Goal: Task Accomplishment & Management: Complete application form

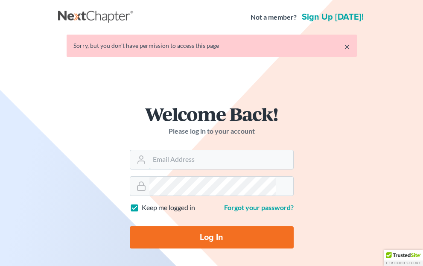
type input "[EMAIL_ADDRESS][DOMAIN_NAME]"
drag, startPoint x: 128, startPoint y: 251, endPoint x: 194, endPoint y: 208, distance: 78.9
click at [130, 248] on input "Log In" at bounding box center [212, 237] width 164 height 22
type input "Thinking..."
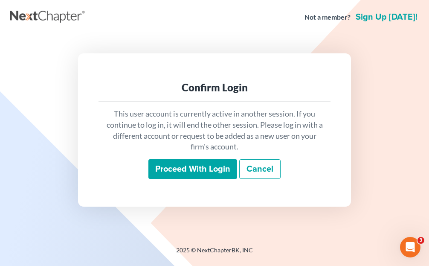
drag, startPoint x: 205, startPoint y: 173, endPoint x: 313, endPoint y: 29, distance: 180.5
click at [213, 165] on input "Proceed with login" at bounding box center [192, 169] width 89 height 20
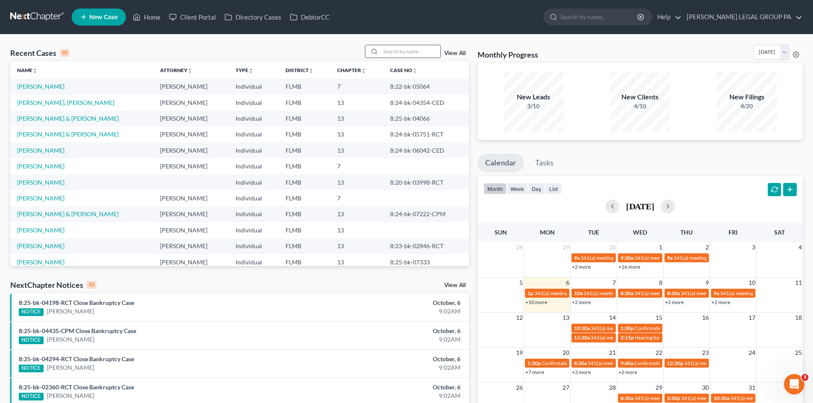
click at [398, 47] on input "search" at bounding box center [411, 51] width 60 height 12
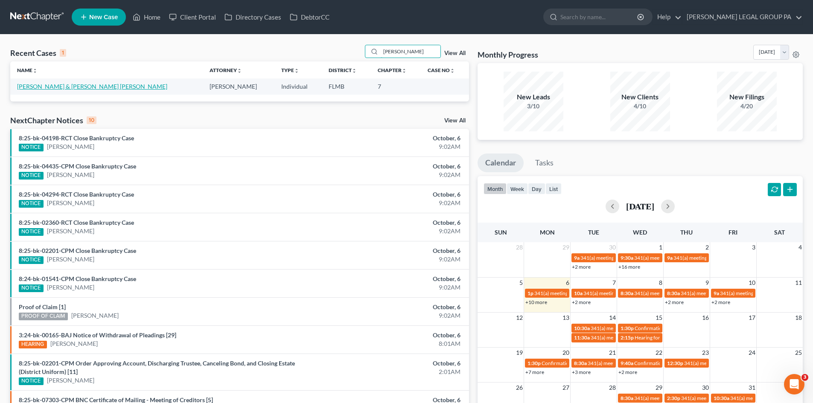
type input "[PERSON_NAME]"
click at [56, 86] on link "[PERSON_NAME] & [PERSON_NAME] [PERSON_NAME]" at bounding box center [92, 86] width 150 height 7
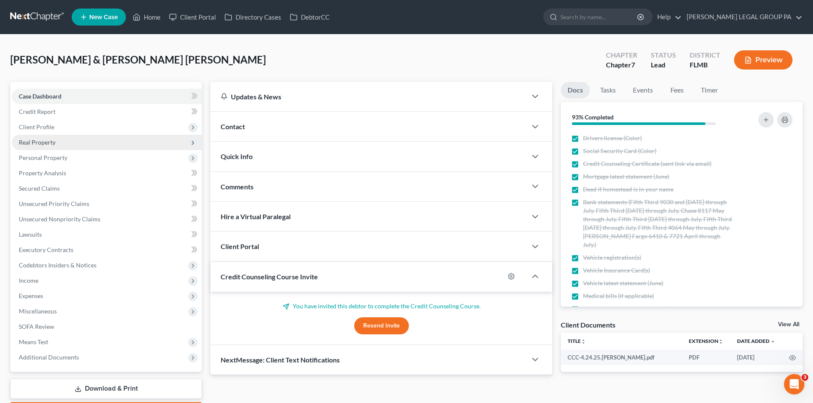
click at [44, 143] on span "Real Property" at bounding box center [37, 142] width 37 height 7
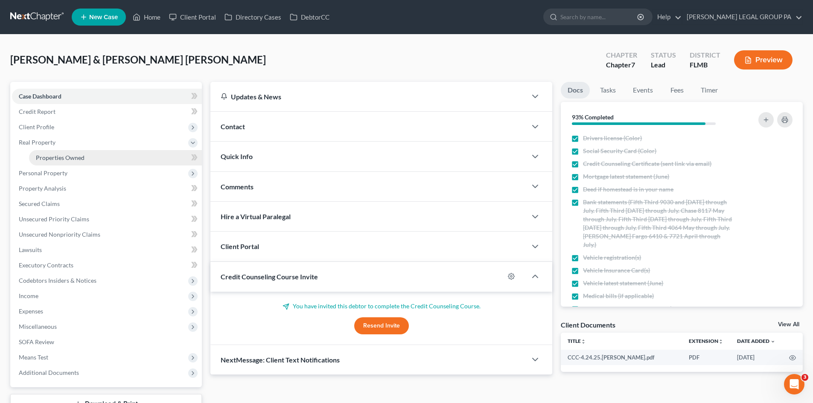
click at [50, 153] on link "Properties Owned" at bounding box center [115, 157] width 173 height 15
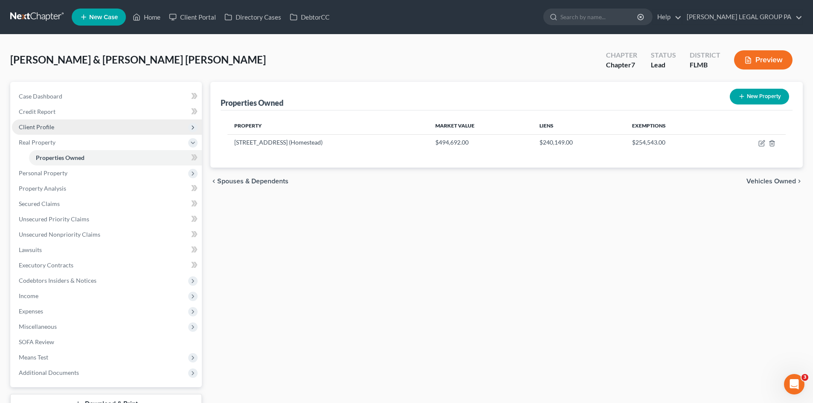
click at [53, 129] on span "Client Profile" at bounding box center [36, 126] width 35 height 7
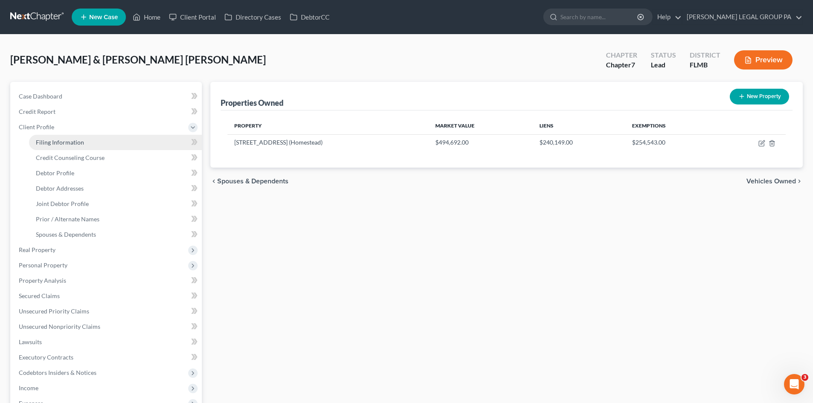
drag, startPoint x: 59, startPoint y: 137, endPoint x: 58, endPoint y: 142, distance: 4.9
click at [59, 137] on link "Filing Information" at bounding box center [115, 142] width 173 height 15
select select "1"
select select "0"
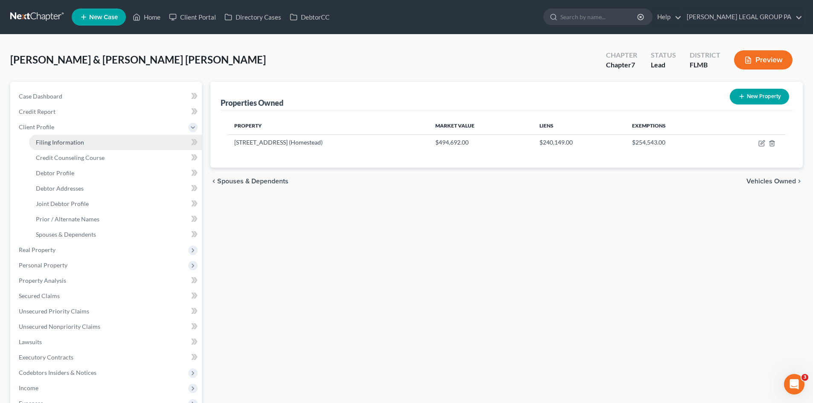
select select "9"
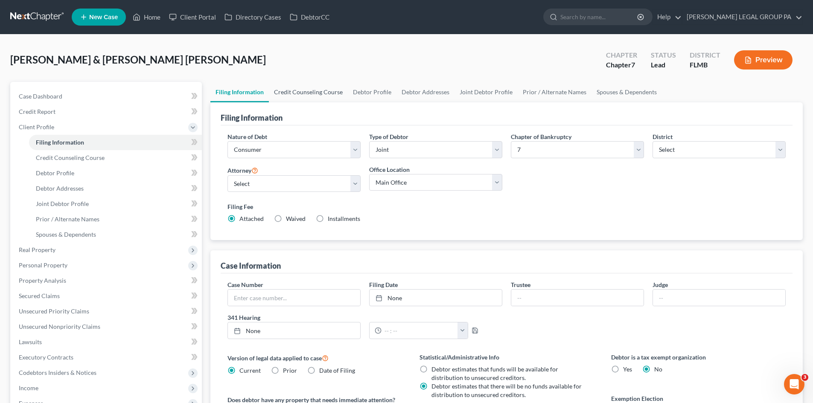
click at [298, 91] on link "Credit Counseling Course" at bounding box center [308, 92] width 79 height 20
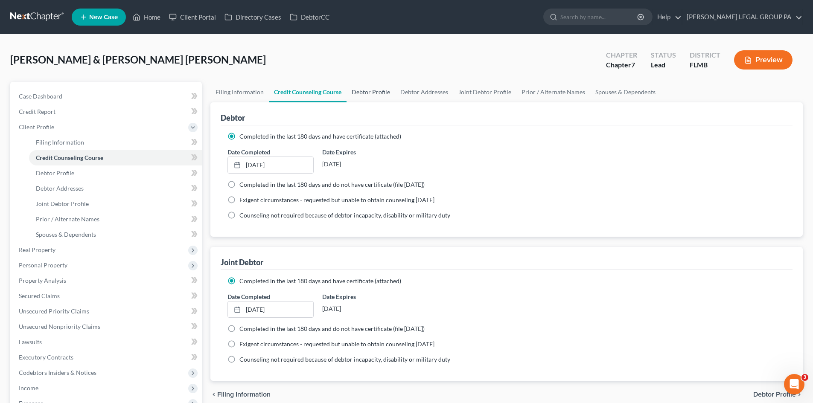
click at [382, 91] on link "Debtor Profile" at bounding box center [370, 92] width 49 height 20
select select "1"
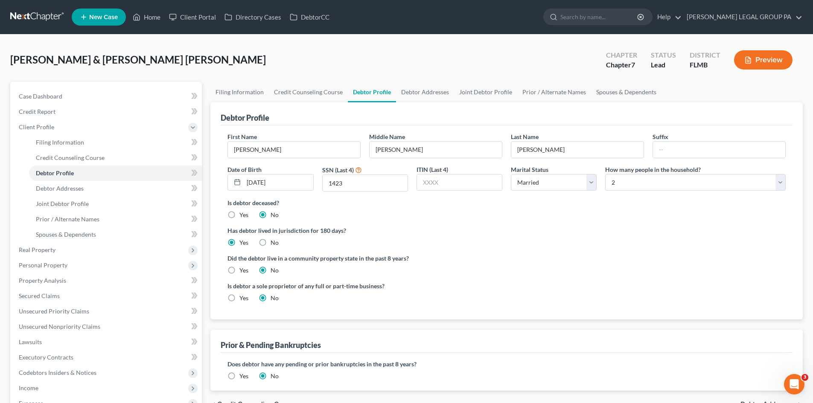
radio input "true"
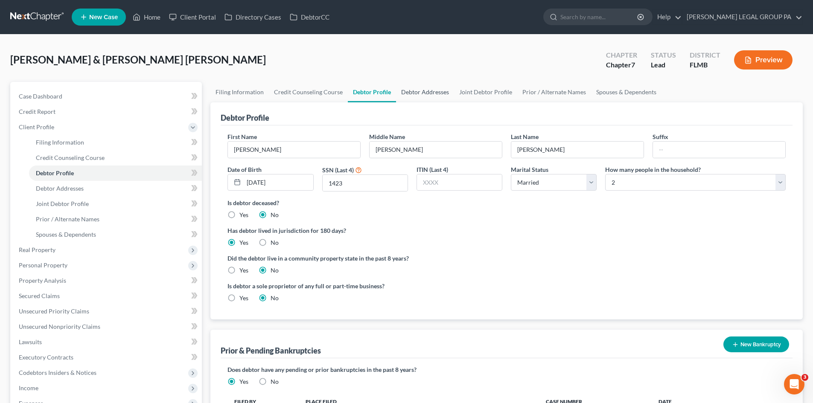
click at [421, 83] on link "Debtor Addresses" at bounding box center [425, 92] width 58 height 20
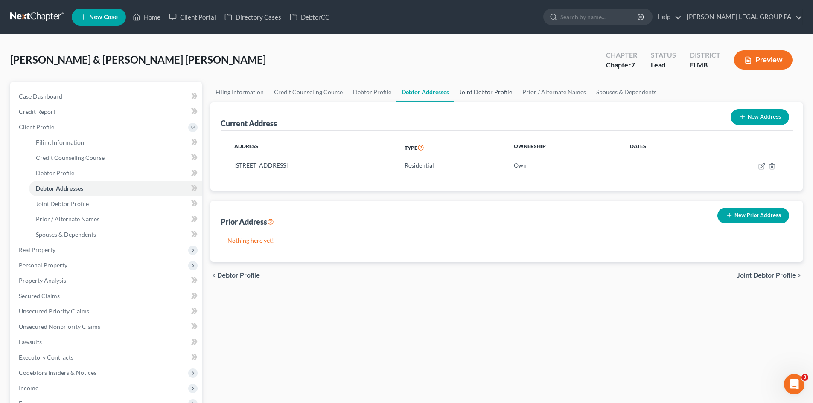
click at [468, 95] on link "Joint Debtor Profile" at bounding box center [485, 92] width 63 height 20
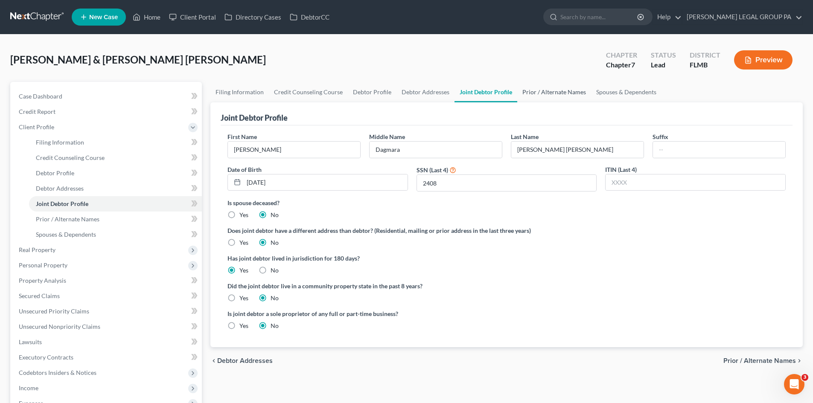
click at [554, 83] on link "Prior / Alternate Names" at bounding box center [554, 92] width 74 height 20
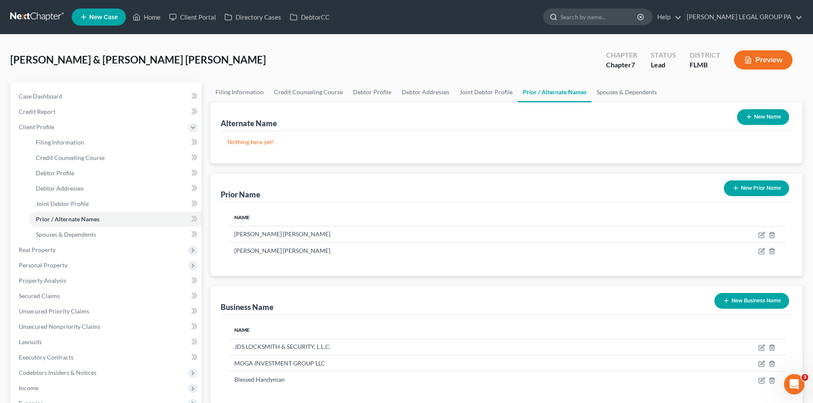
click at [594, 22] on input "search" at bounding box center [599, 17] width 78 height 16
type input "[PERSON_NAME]"
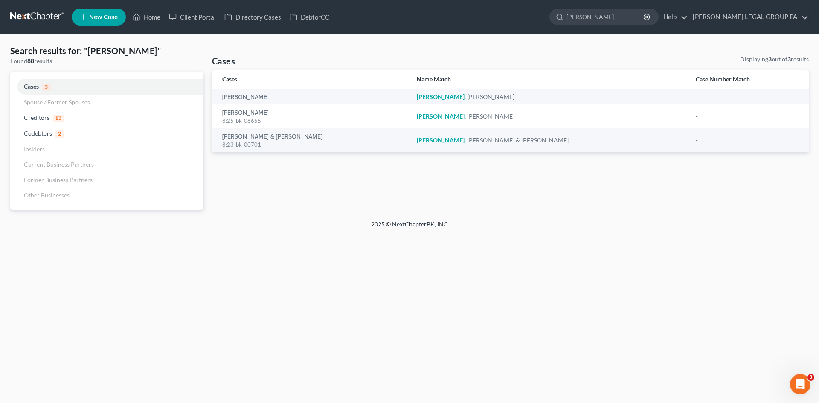
drag, startPoint x: 618, startPoint y: 16, endPoint x: 503, endPoint y: 4, distance: 115.8
click at [504, 5] on nav "Home New Case Client Portal Directory Cases DebtorCC [PERSON_NAME] LEGAL GROUP …" at bounding box center [409, 17] width 819 height 34
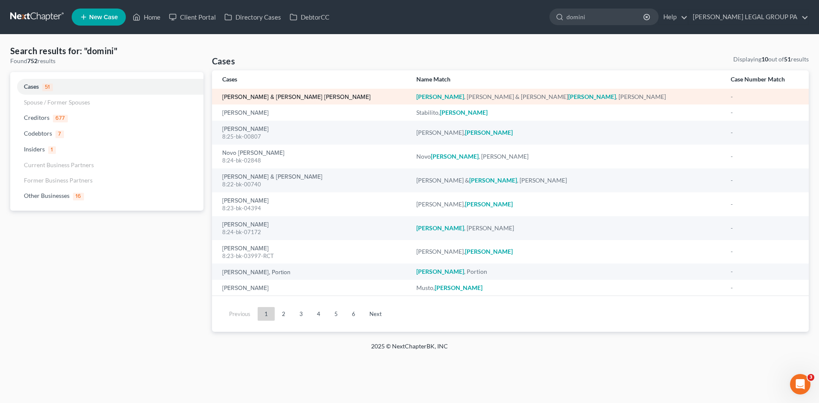
type input "domini"
click at [302, 100] on link "[PERSON_NAME] & [PERSON_NAME] [PERSON_NAME]" at bounding box center [296, 97] width 148 height 6
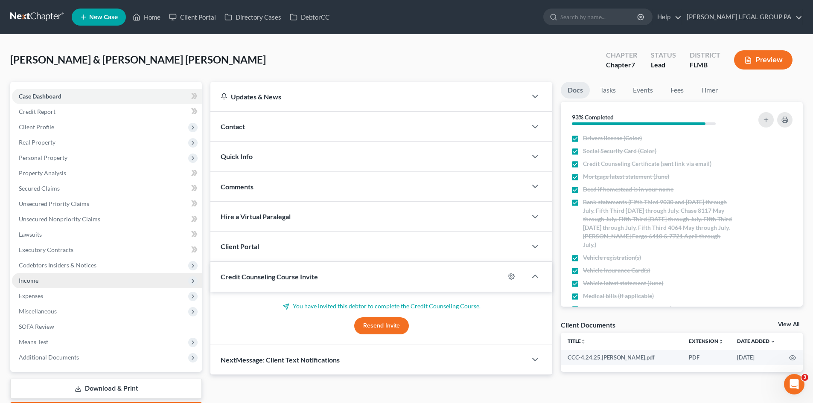
click at [49, 283] on span "Income" at bounding box center [107, 280] width 190 height 15
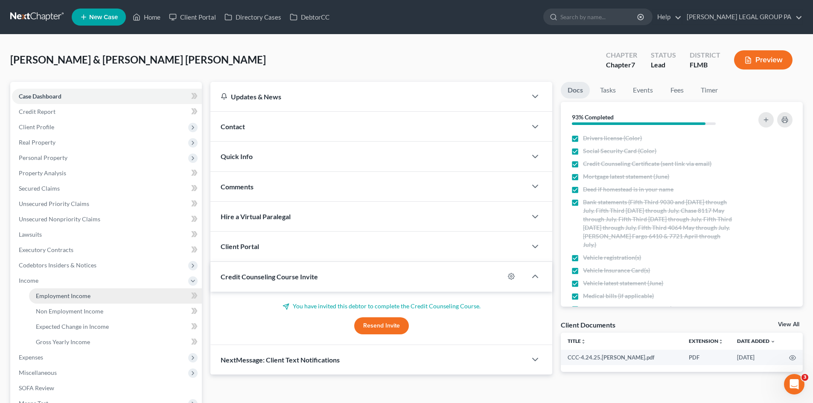
click at [49, 291] on link "Employment Income" at bounding box center [115, 295] width 173 height 15
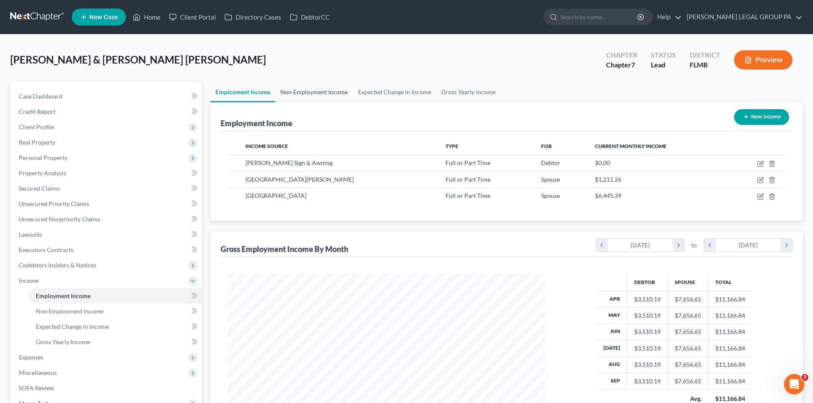
scroll to position [159, 335]
click at [307, 95] on link "Non Employment Income" at bounding box center [314, 92] width 78 height 20
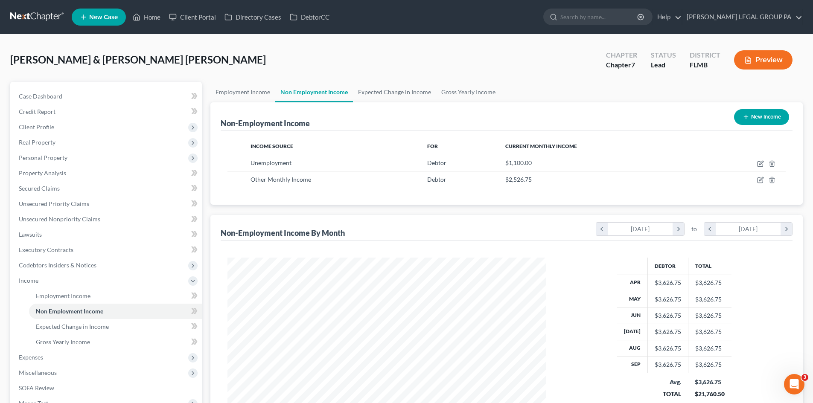
scroll to position [159, 335]
click at [251, 90] on link "Employment Income" at bounding box center [242, 92] width 65 height 20
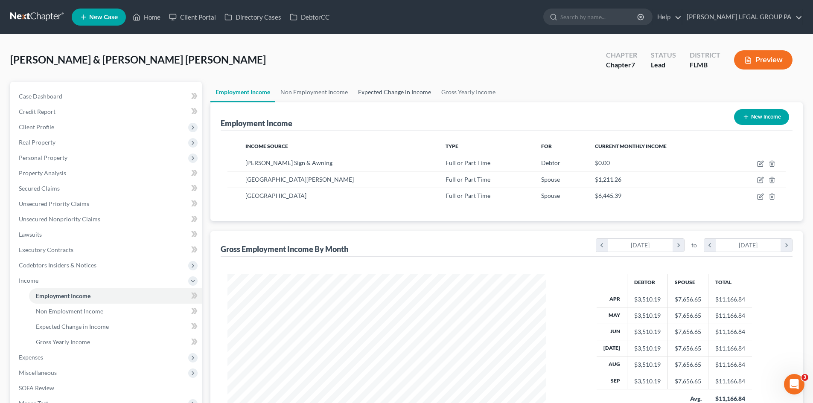
scroll to position [159, 335]
click at [392, 90] on link "Expected Change in Income" at bounding box center [394, 92] width 83 height 20
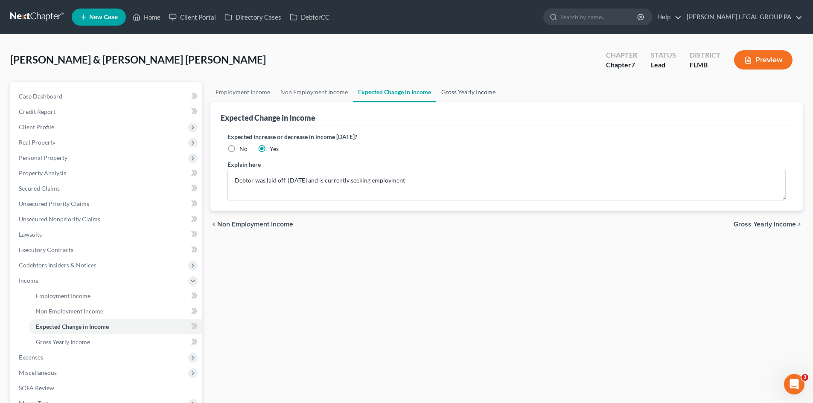
click at [480, 89] on link "Gross Yearly Income" at bounding box center [468, 92] width 64 height 20
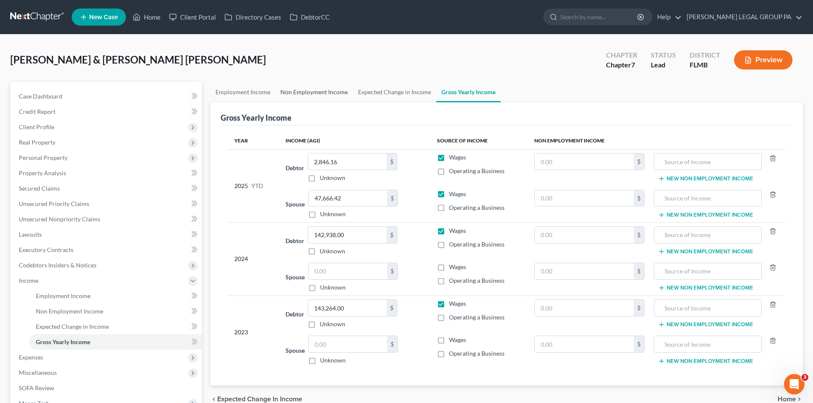
click at [318, 92] on link "Non Employment Income" at bounding box center [314, 92] width 78 height 20
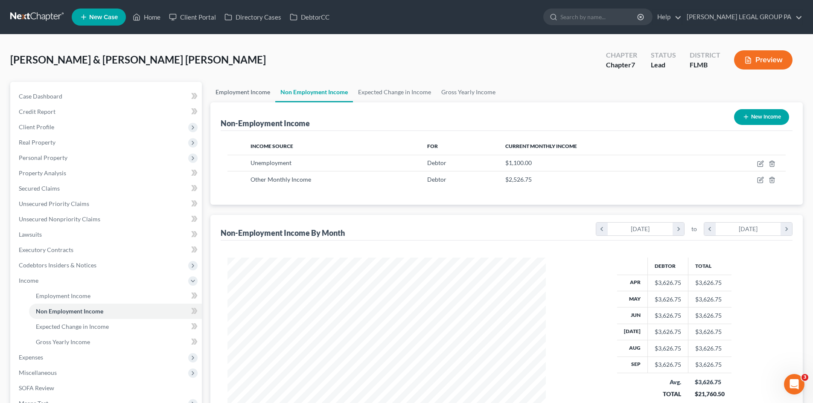
scroll to position [159, 335]
click at [244, 93] on link "Employment Income" at bounding box center [242, 92] width 65 height 20
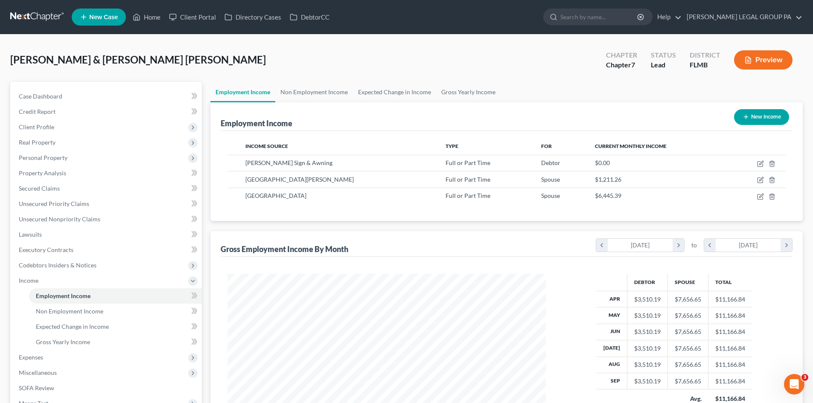
scroll to position [159, 335]
